Goal: Transaction & Acquisition: Purchase product/service

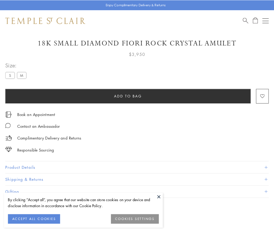
scroll to position [31, 0]
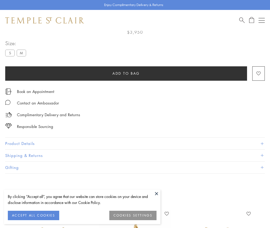
click at [126, 73] on span "Add to bag" at bounding box center [126, 74] width 27 height 6
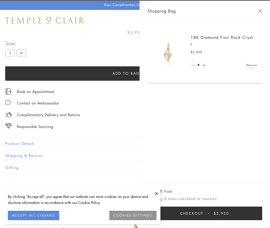
click at [262, 217] on button "Checkout $3,950" at bounding box center [205, 214] width 115 height 14
